Goal: Use online tool/utility: Utilize a website feature to perform a specific function

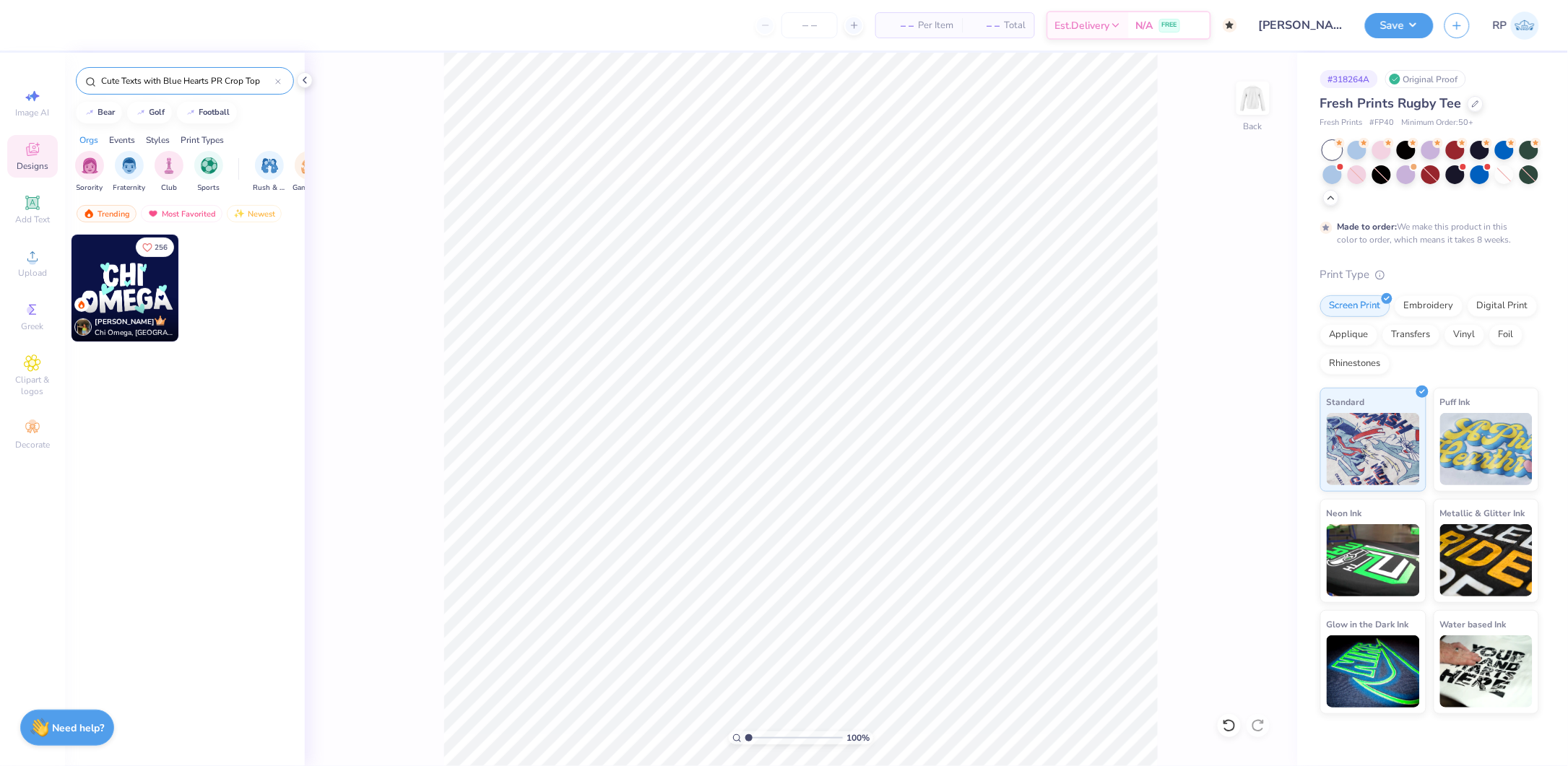
click at [223, 75] on input "Cute Texts with Blue Hearts PR Crop Top" at bounding box center [187, 81] width 175 height 15
click at [227, 75] on input "Cute Texts with Blue Hearts PR Crop Top" at bounding box center [187, 81] width 175 height 15
click at [228, 75] on input "Cute Texts with Blue Hearts PR Crop Top" at bounding box center [187, 81] width 175 height 15
click at [231, 72] on div "Cute Texts with Blue Hearts PR Crop Top" at bounding box center [185, 81] width 218 height 27
click at [223, 74] on input "Delta Delta Delta Tri Delta Athletic Text and Number in Gray Parent's Weekend […" at bounding box center [187, 81] width 175 height 15
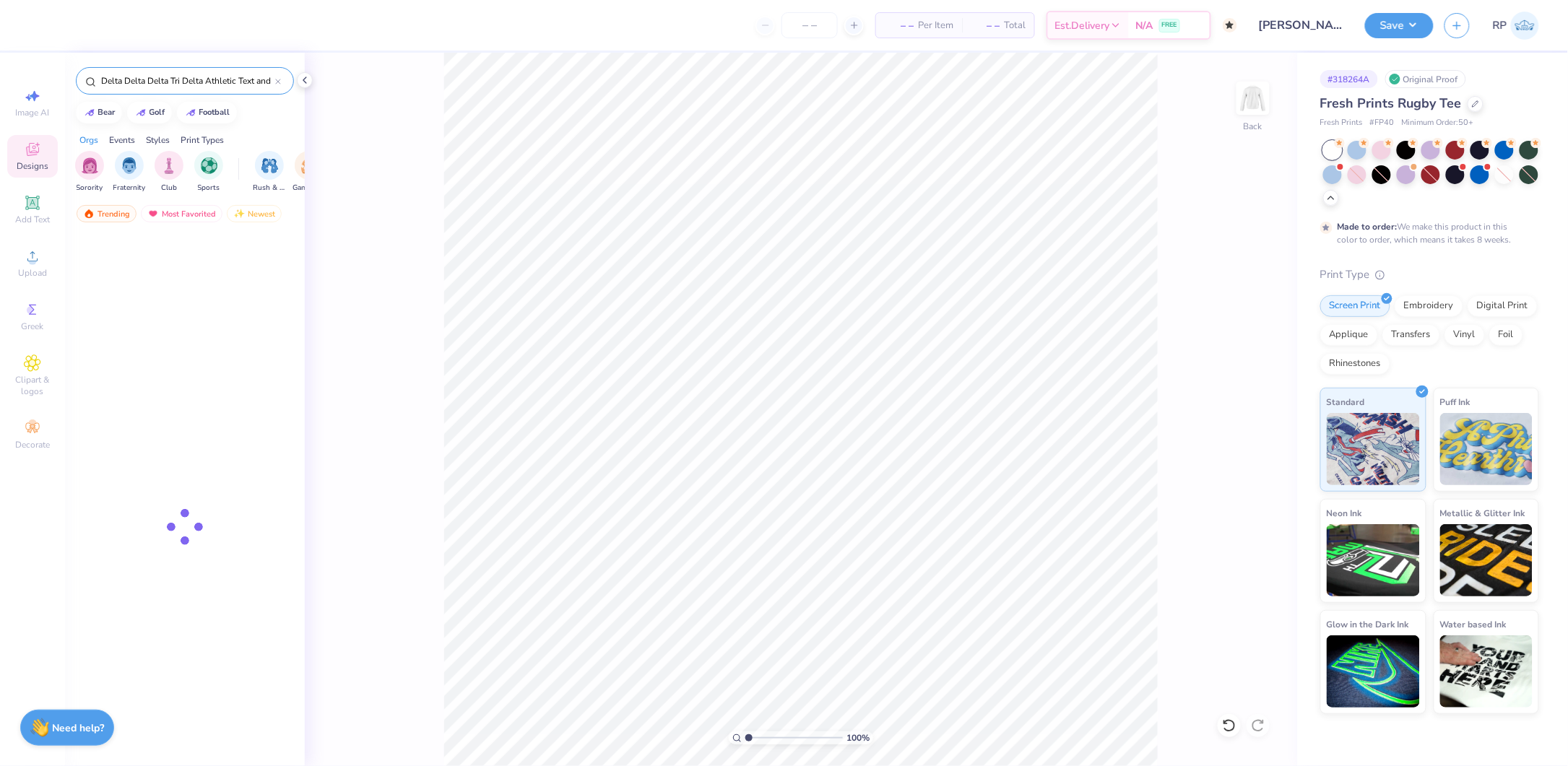
click at [224, 72] on div "Delta Delta Delta Tri Delta Athletic Text and Number in Gray Parent's Weekend […" at bounding box center [185, 81] width 218 height 27
click at [227, 72] on div "Delta Delta Delta Tri Delta Athletic Text and Number in Gray Parent's Weekend […" at bounding box center [185, 81] width 218 height 27
click at [227, 71] on div "Delta Delta Delta Tri Delta Athletic Text and Number in Gray Parent's Weekend […" at bounding box center [185, 81] width 218 height 27
click at [227, 75] on input "Delta Delta Delta Tri Delta Athletic Text and Number in Gray Parent's Weekend […" at bounding box center [187, 81] width 175 height 15
click at [228, 75] on input "Delta Delta Delta Tri Delta Athletic Text and Number in Gray Parent's Weekend […" at bounding box center [187, 81] width 175 height 15
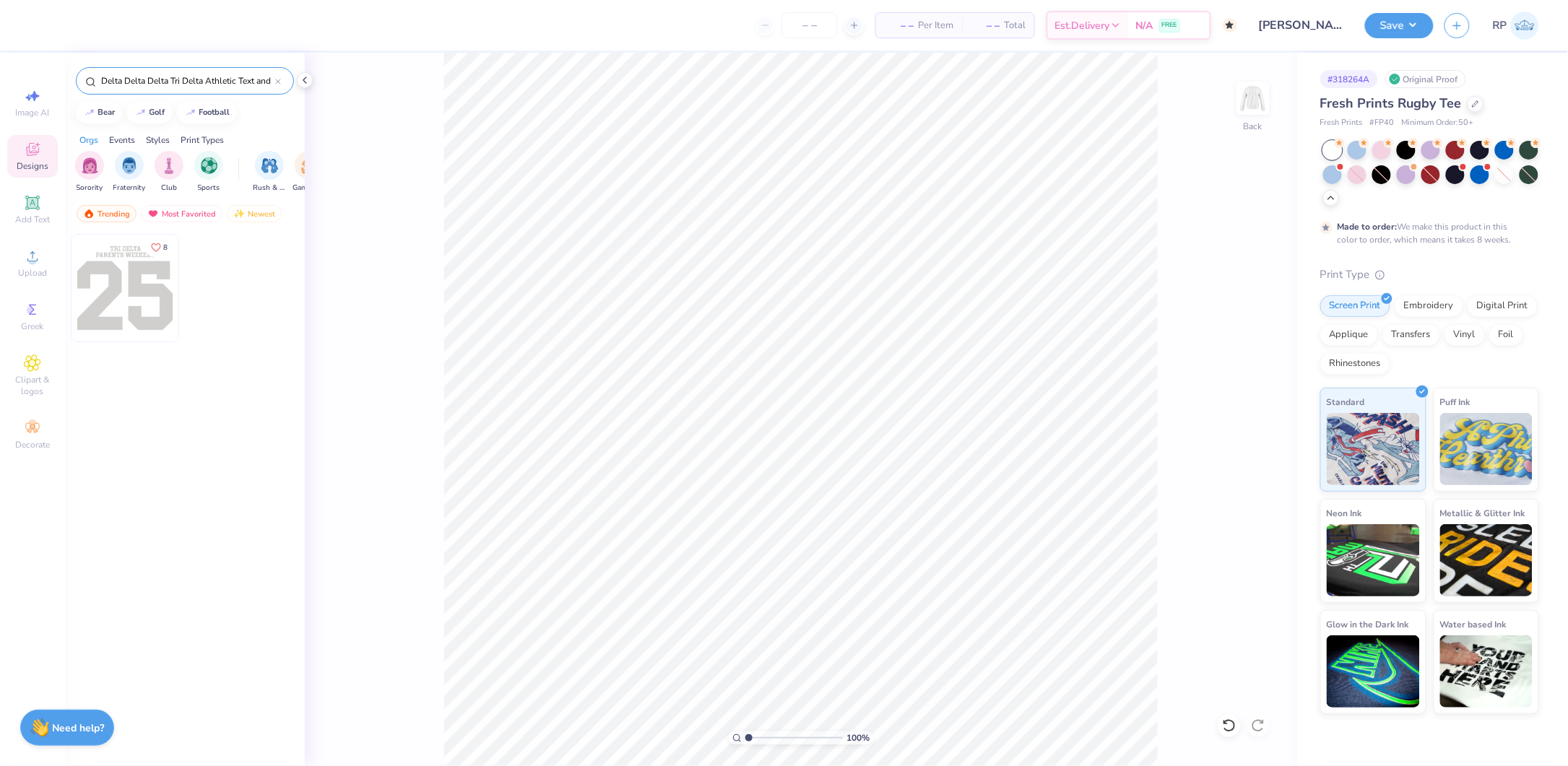
click at [229, 75] on input "Delta Delta Delta Tri Delta Athletic Text and Number in Gray Parent's Weekend […" at bounding box center [187, 81] width 175 height 15
paste input "Tau Delta Cool Formula One Race Car in Purple and Yellow Spring Rush Shirt"
click at [240, 78] on input "Delta Tau Delta Cool Formula One Race Car in Purple and Yellow Spring Rush Shirt" at bounding box center [187, 81] width 175 height 15
click at [241, 78] on input "Delta Tau Delta Cool Formula One Race Car in Purple and Yellow Spring Rush Shirt" at bounding box center [187, 81] width 175 height 15
click at [242, 78] on input "Delta Tau Delta Cool Formula One Race Car in Purple and Yellow Spring Rush Shirt" at bounding box center [187, 81] width 175 height 15
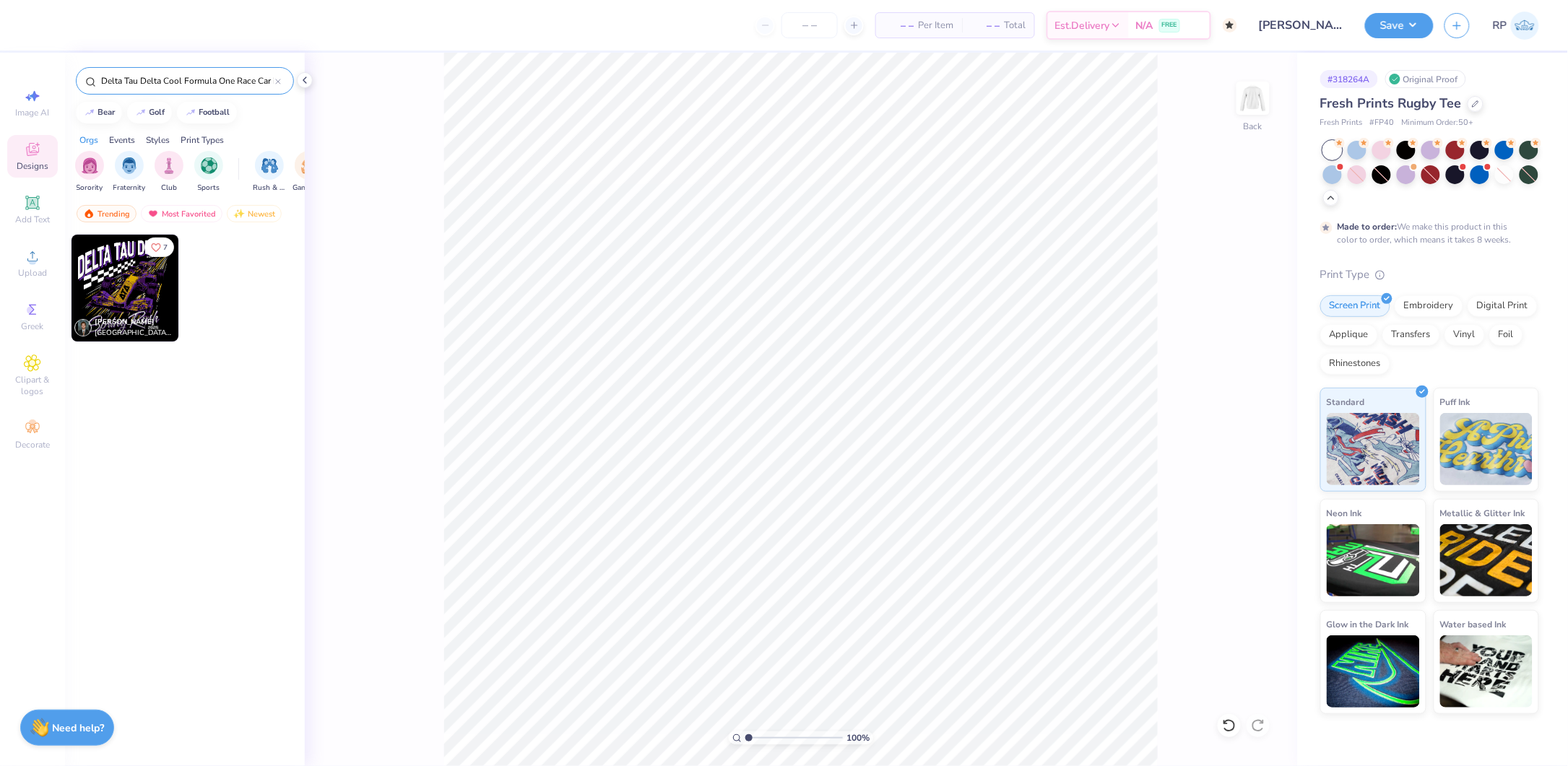
click at [243, 78] on input "Delta Tau Delta Cool Formula One Race Car in Purple and Yellow Spring Rush Shirt" at bounding box center [187, 81] width 175 height 15
click at [244, 78] on input "Delta Tau Delta Cool Formula One Race Car in Purple and Yellow Spring Rush Shirt" at bounding box center [187, 81] width 175 height 15
click at [244, 77] on input "Delta Tau Delta Cool Formula One Race Car in Purple and Yellow Spring Rush Shirt" at bounding box center [187, 81] width 175 height 15
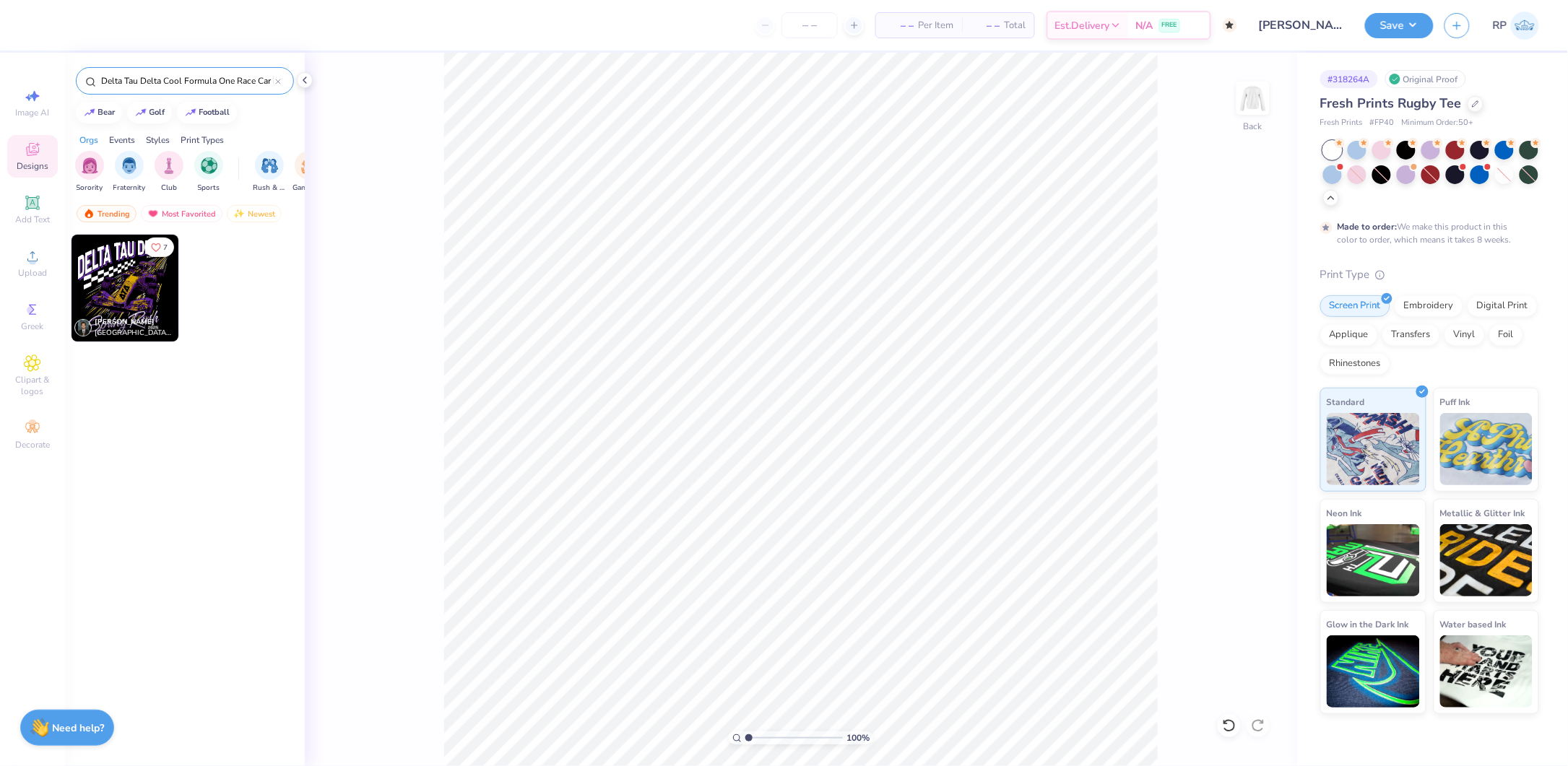
paste input "80s Lemon Script Bid Day"
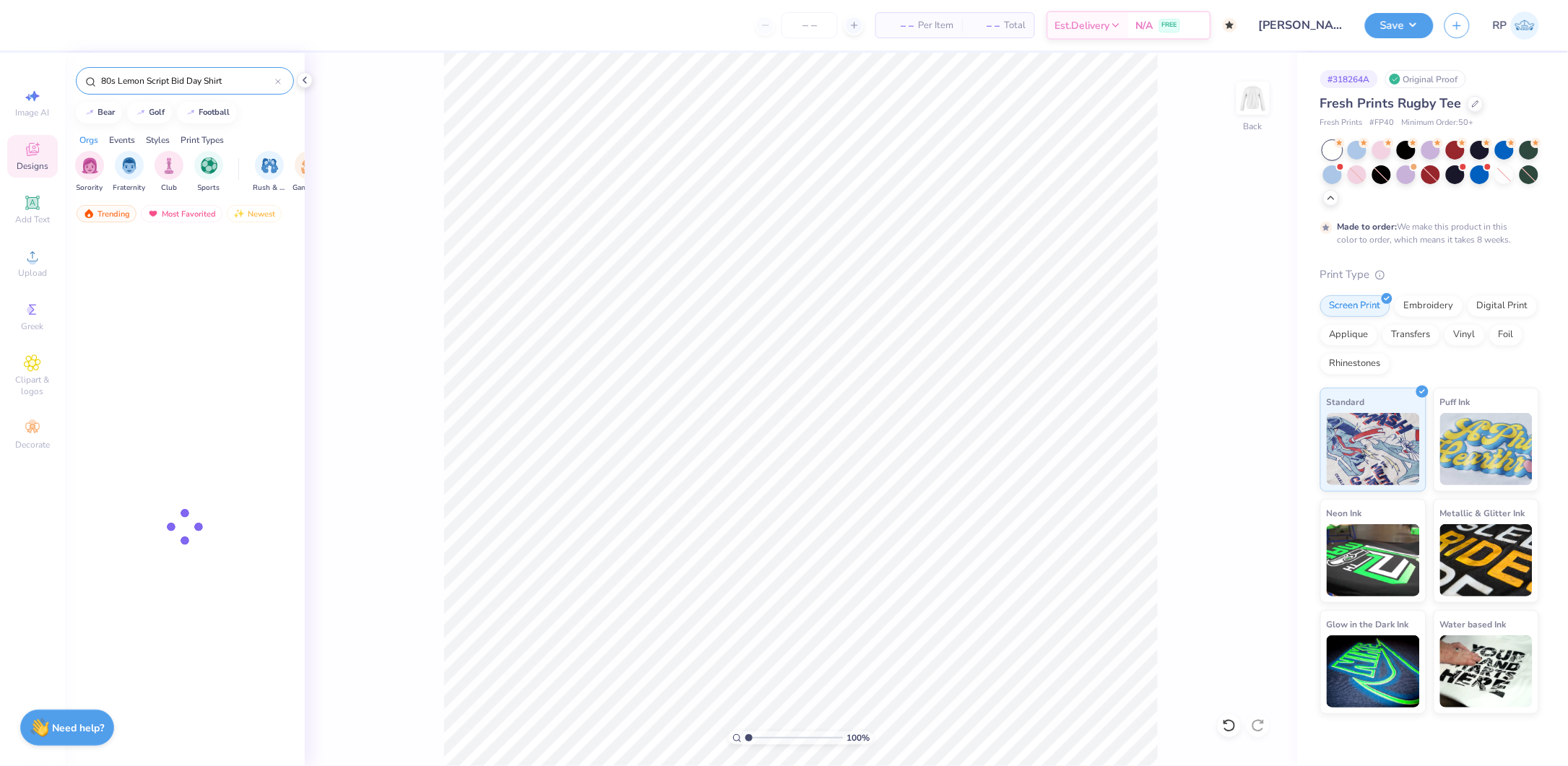
type input "80s Lemon Script Bid Day Shirt"
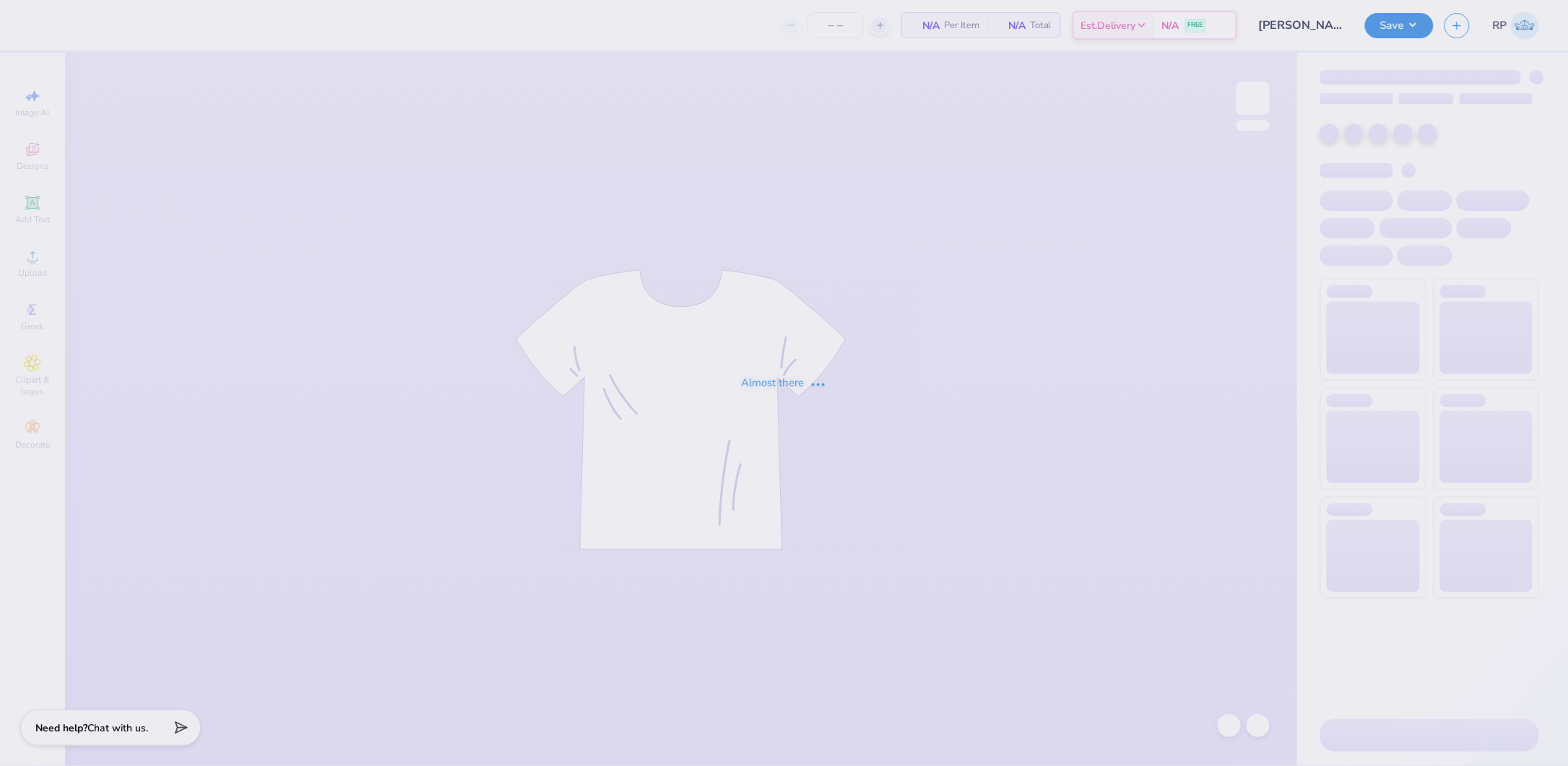
type input "24"
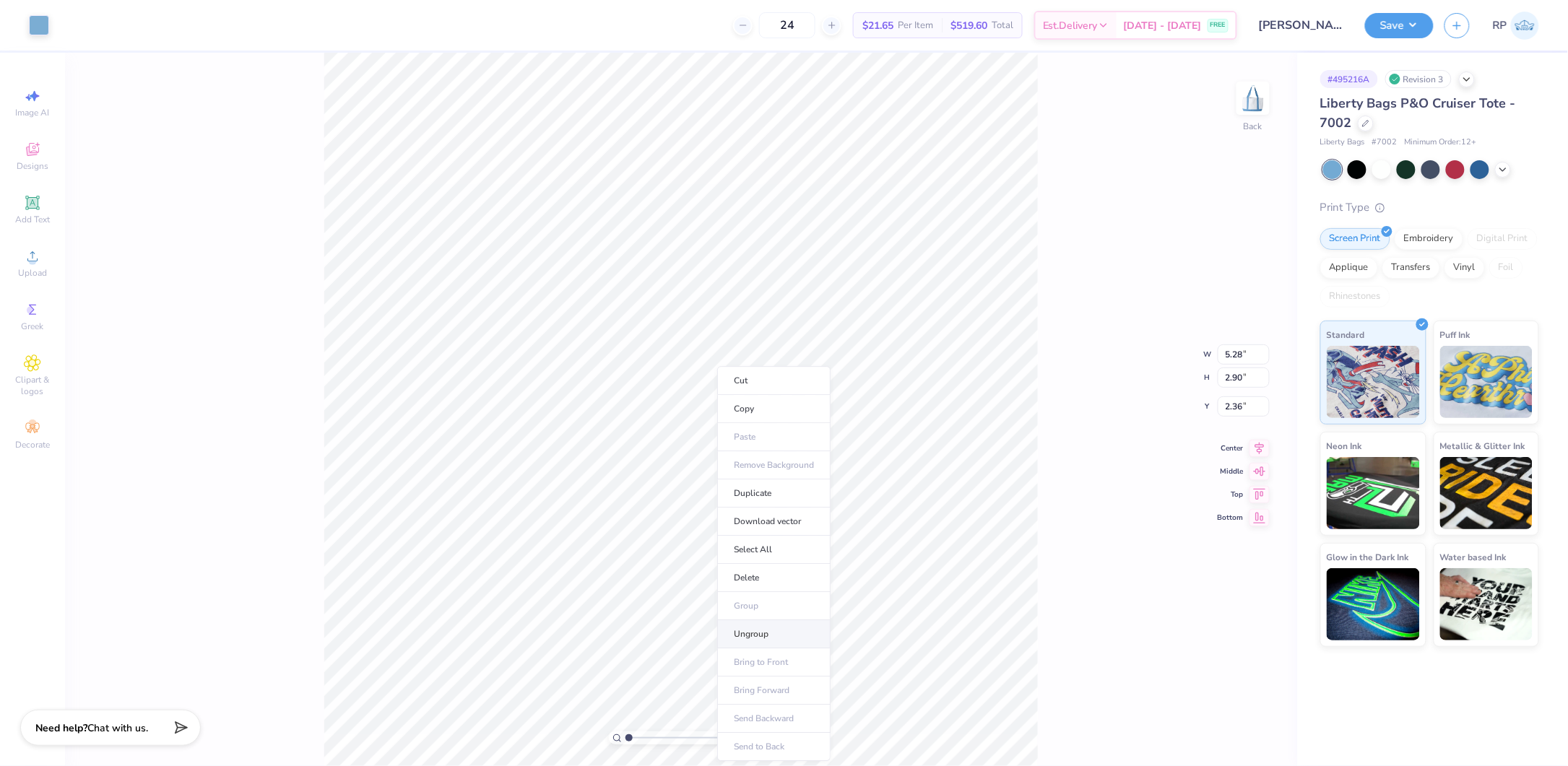
click at [759, 630] on li "Ungroup" at bounding box center [774, 634] width 113 height 28
type input "2.08"
type input "1.93"
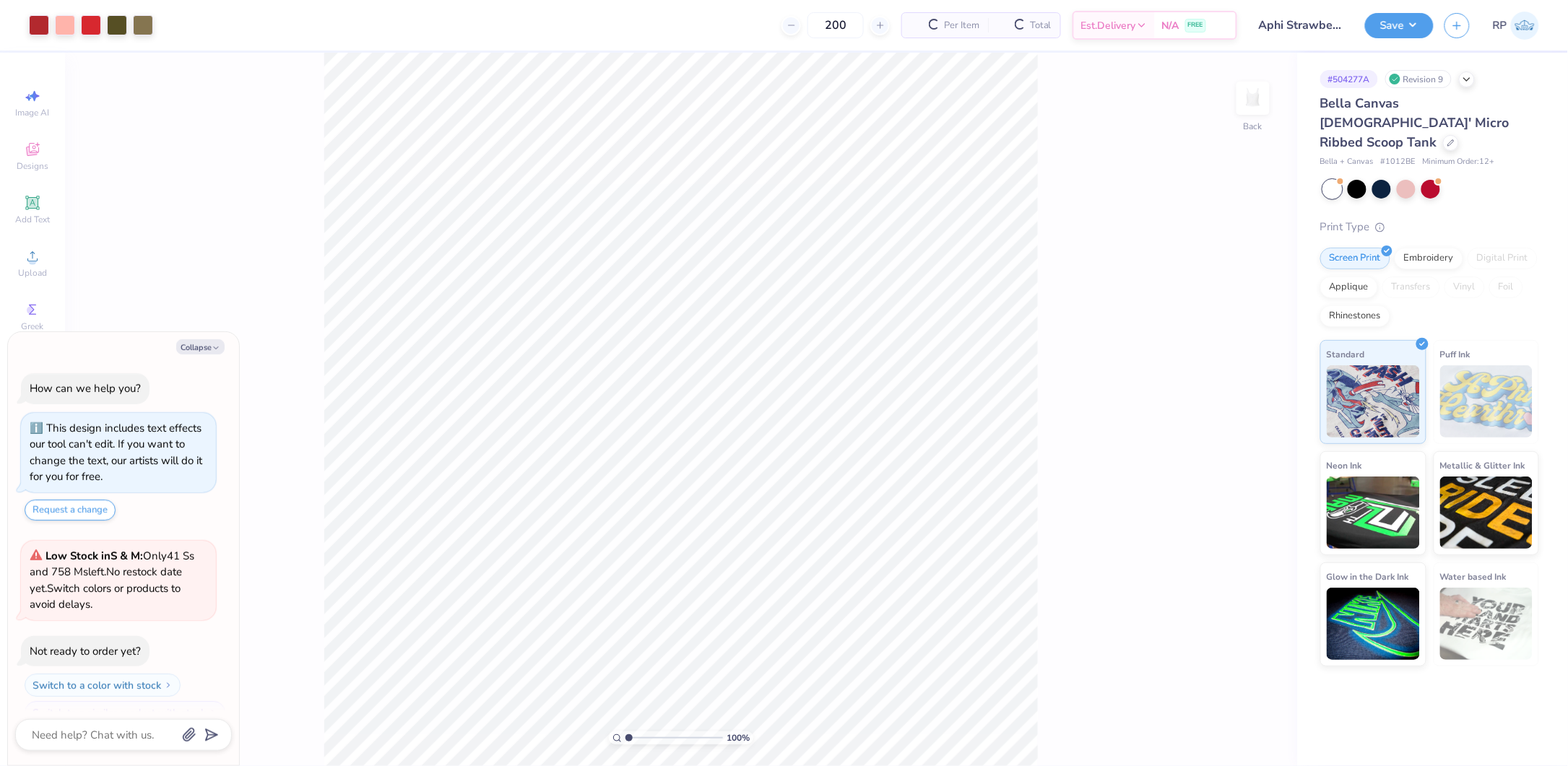
scroll to position [24, 0]
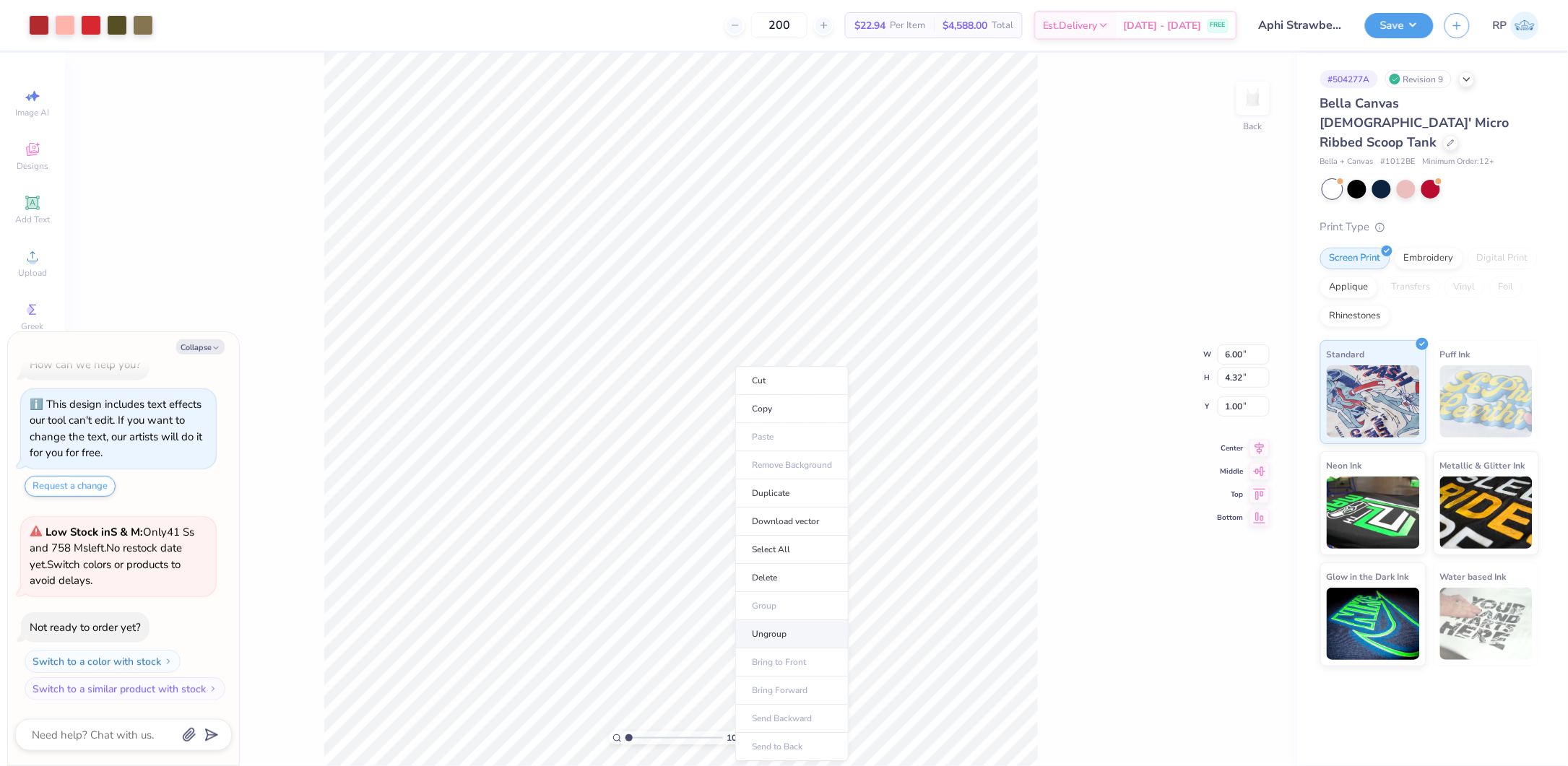
click at [800, 630] on li "Ungroup" at bounding box center [792, 634] width 113 height 28
type textarea "x"
type input "1.88"
type textarea "x"
